Goal: Find contact information: Obtain details needed to contact an individual or organization

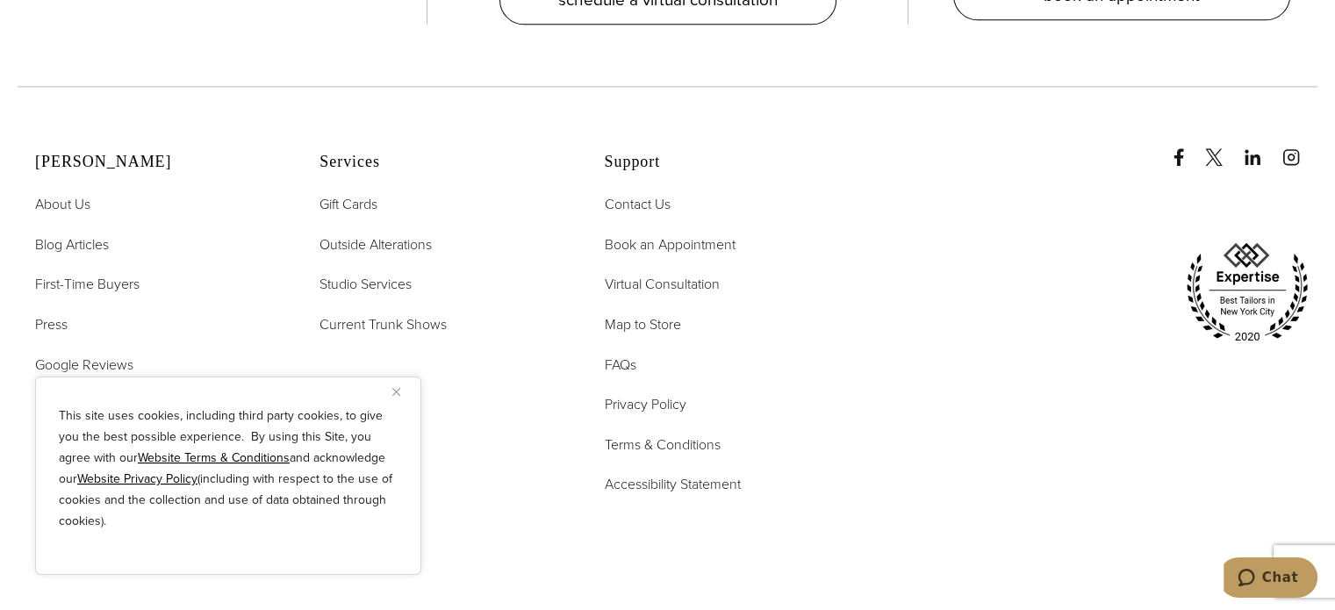
scroll to position [8398, 0]
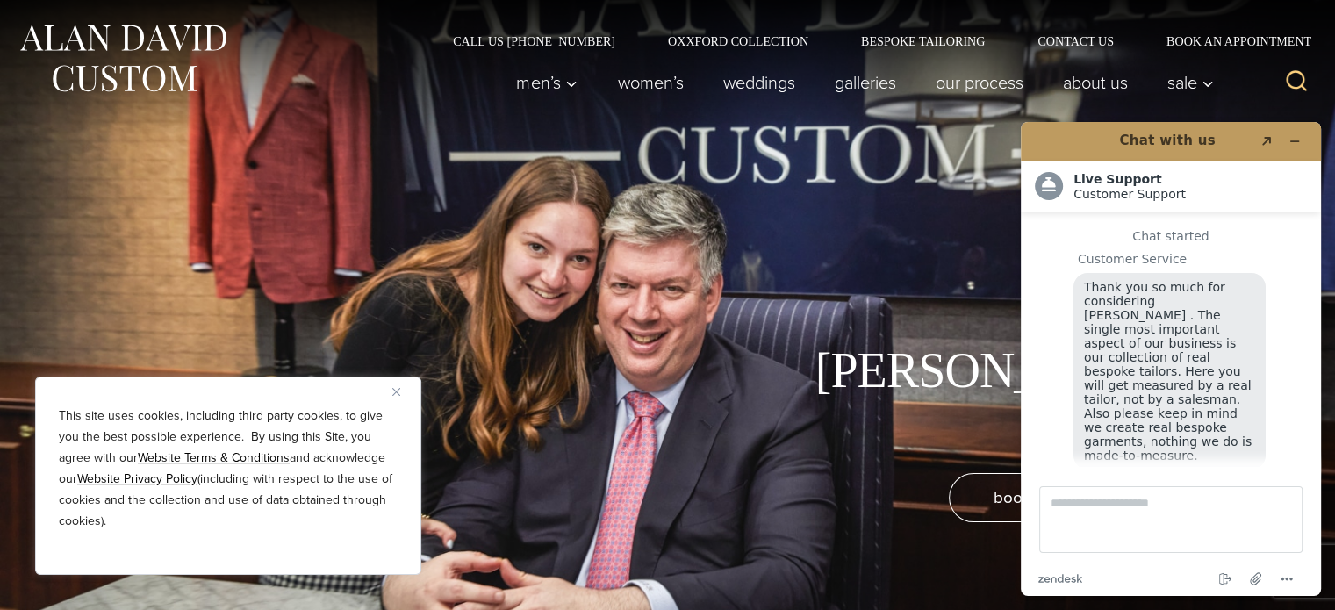
scroll to position [20, 0]
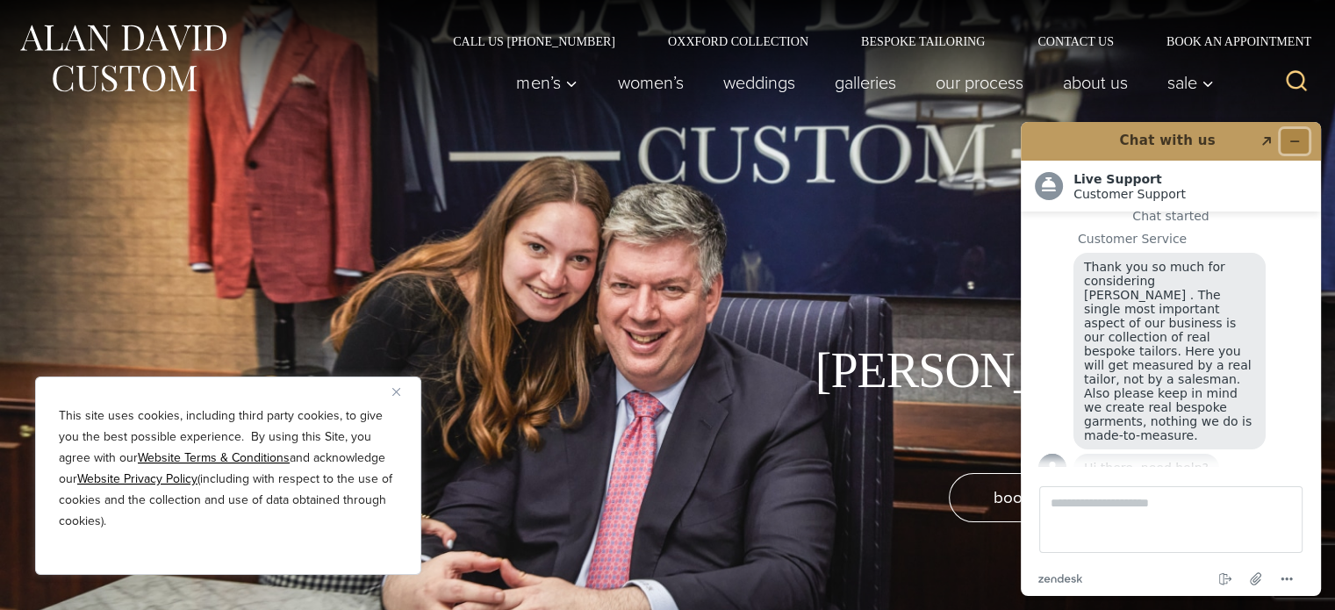
click at [1297, 146] on icon "Minimize widget" at bounding box center [1294, 141] width 12 height 12
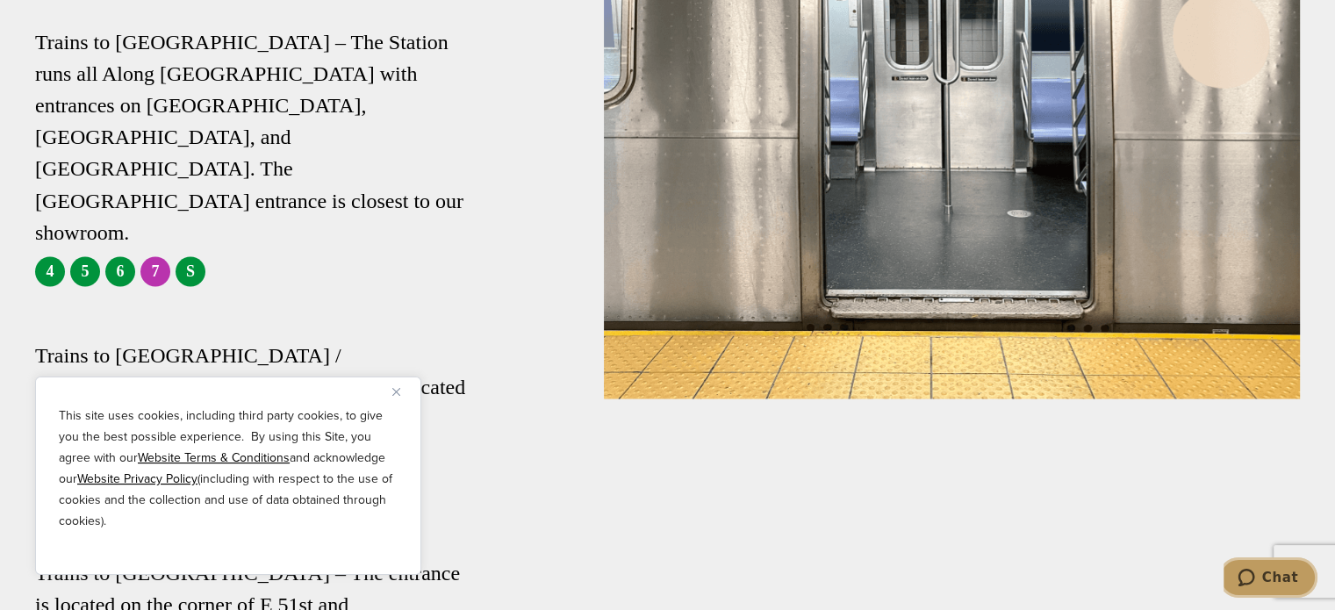
scroll to position [3247, 0]
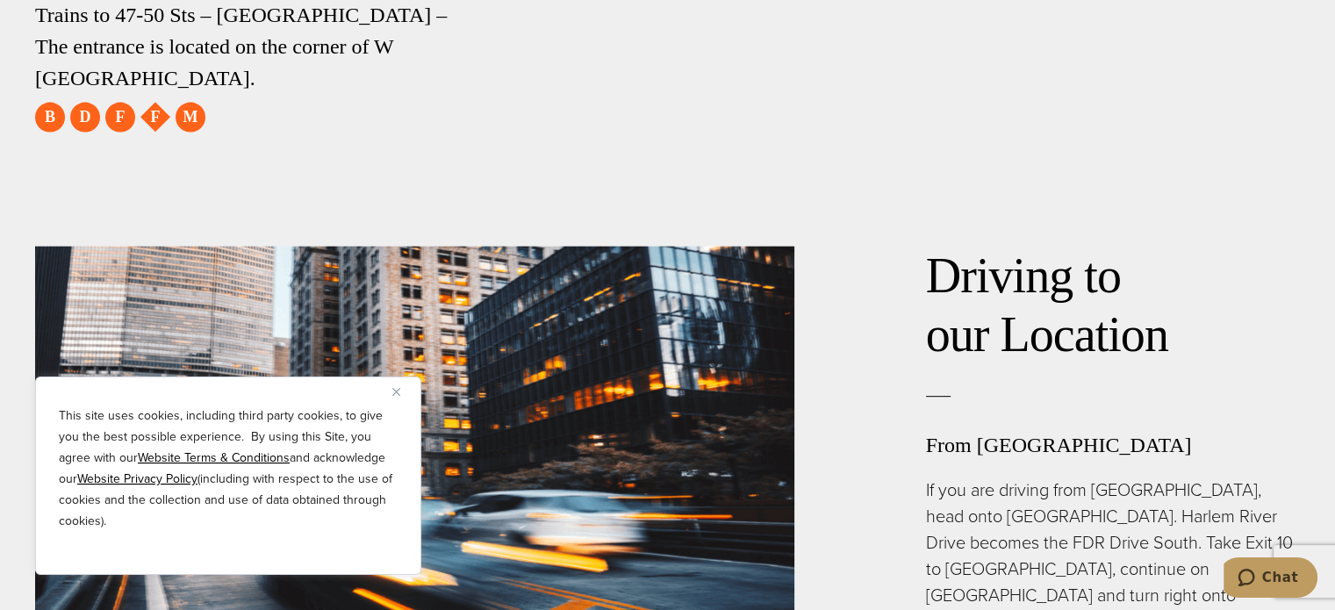
click at [400, 392] on button "Close" at bounding box center [402, 391] width 21 height 21
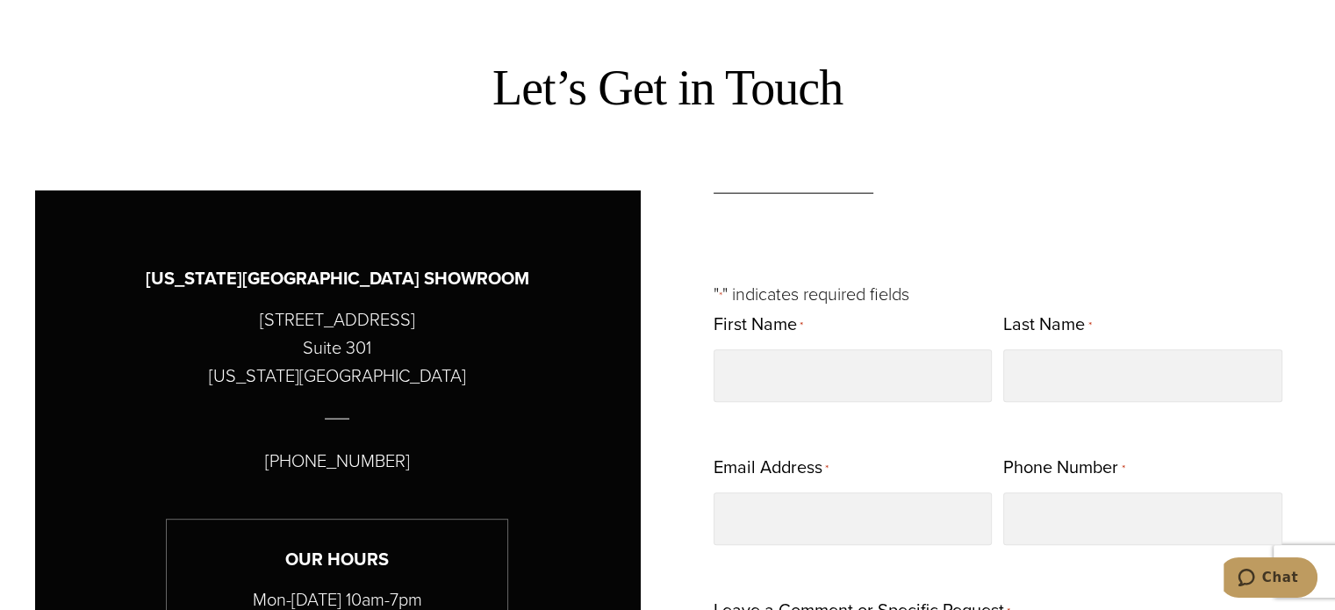
scroll to position [614, 0]
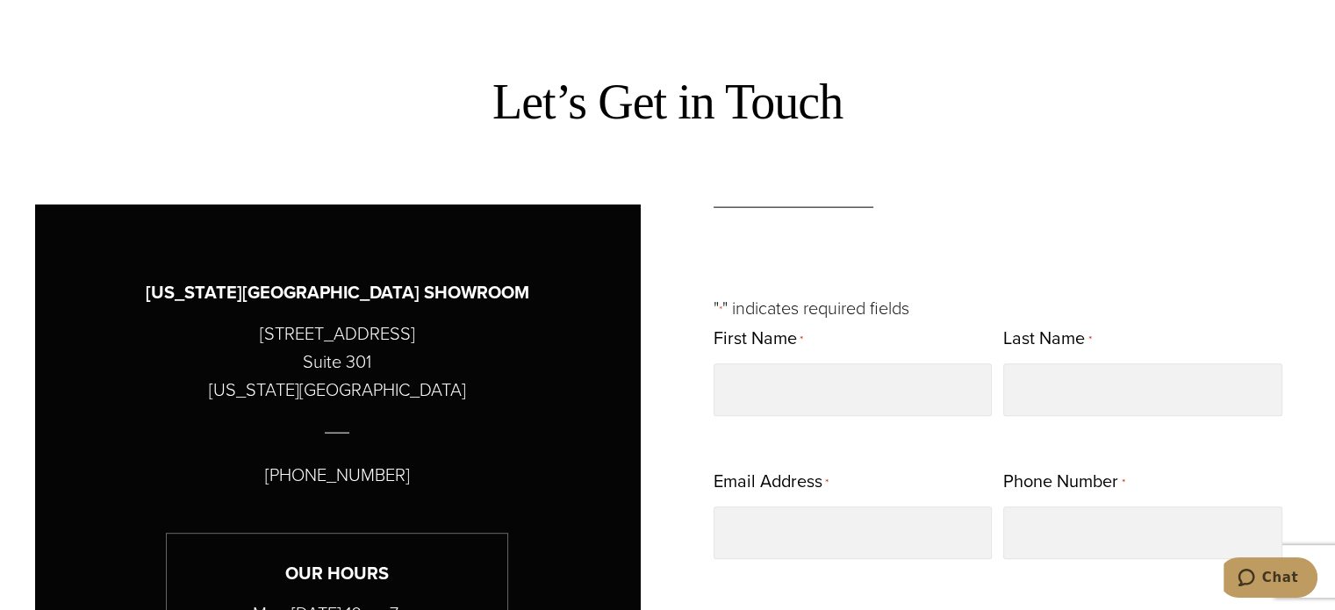
drag, startPoint x: 256, startPoint y: 329, endPoint x: 416, endPoint y: 333, distance: 159.7
copy p "[STREET_ADDRESS]"
drag, startPoint x: 256, startPoint y: 389, endPoint x: 417, endPoint y: 384, distance: 160.6
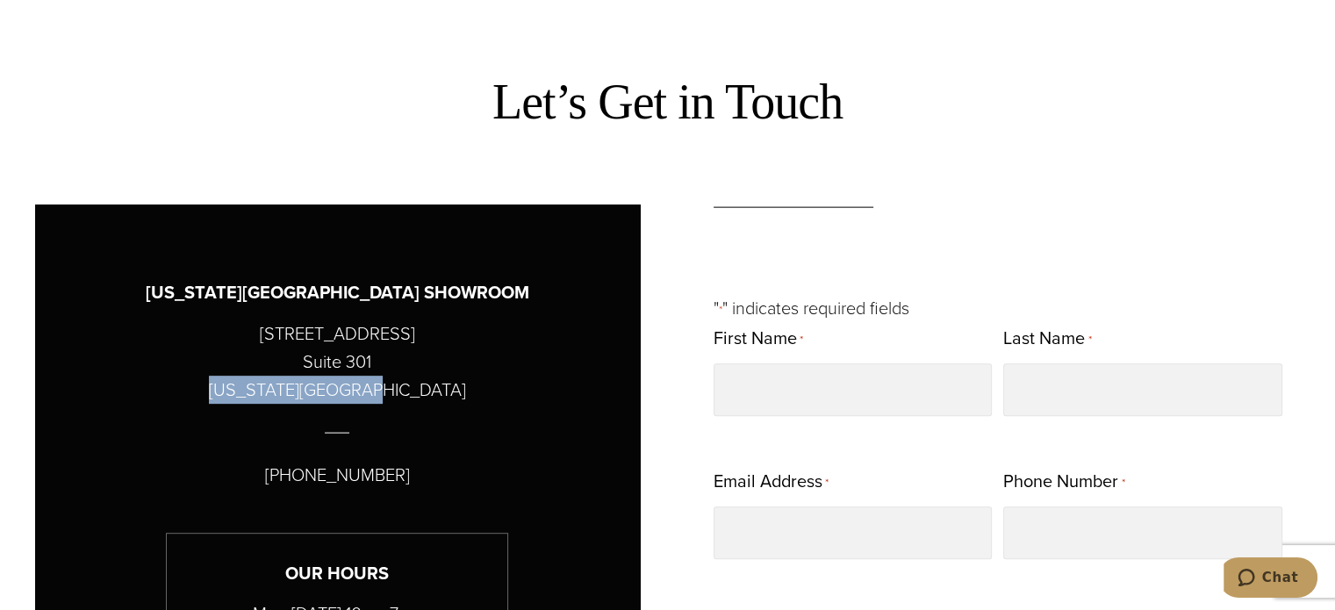
copy p "[US_STATE][GEOGRAPHIC_DATA]"
